Goal: Find specific page/section: Find specific page/section

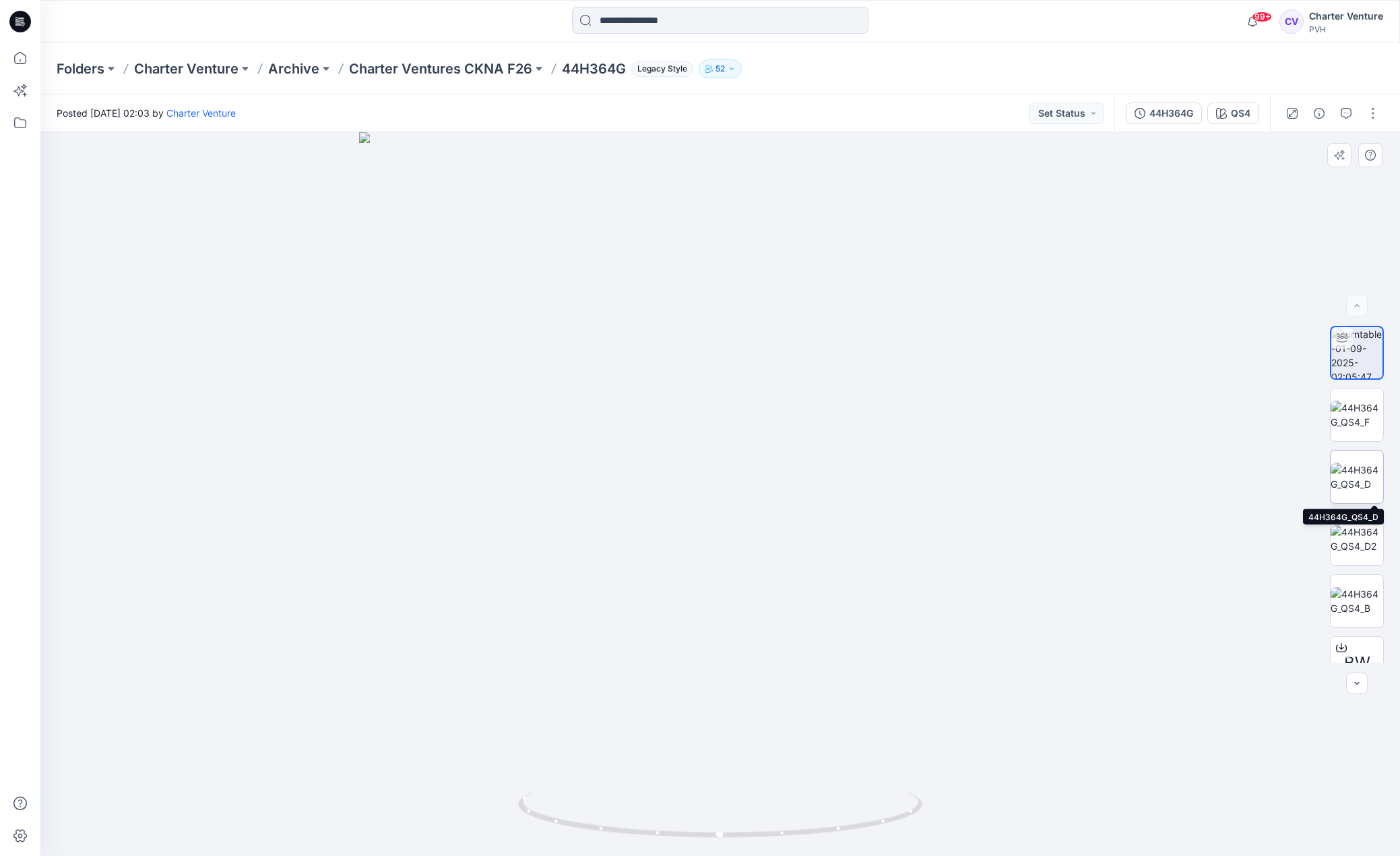
click at [1367, 491] on img at bounding box center [1357, 476] width 53 height 28
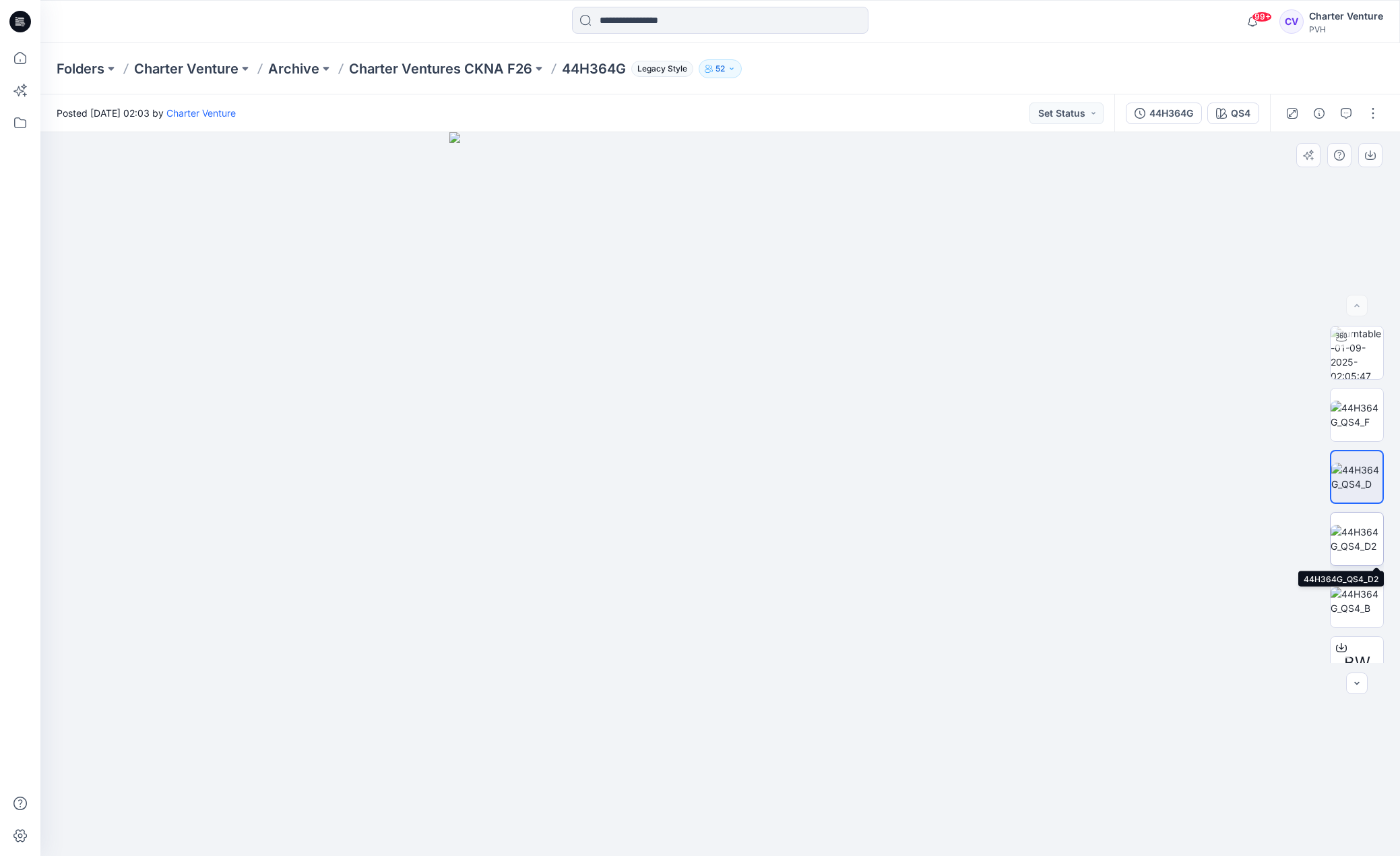
click at [1364, 536] on img at bounding box center [1357, 538] width 53 height 28
click at [1361, 490] on img at bounding box center [1357, 476] width 53 height 28
click at [465, 71] on p "Charter Ventures CKNA F26" at bounding box center [441, 68] width 183 height 19
